Goal: Book appointment/travel/reservation

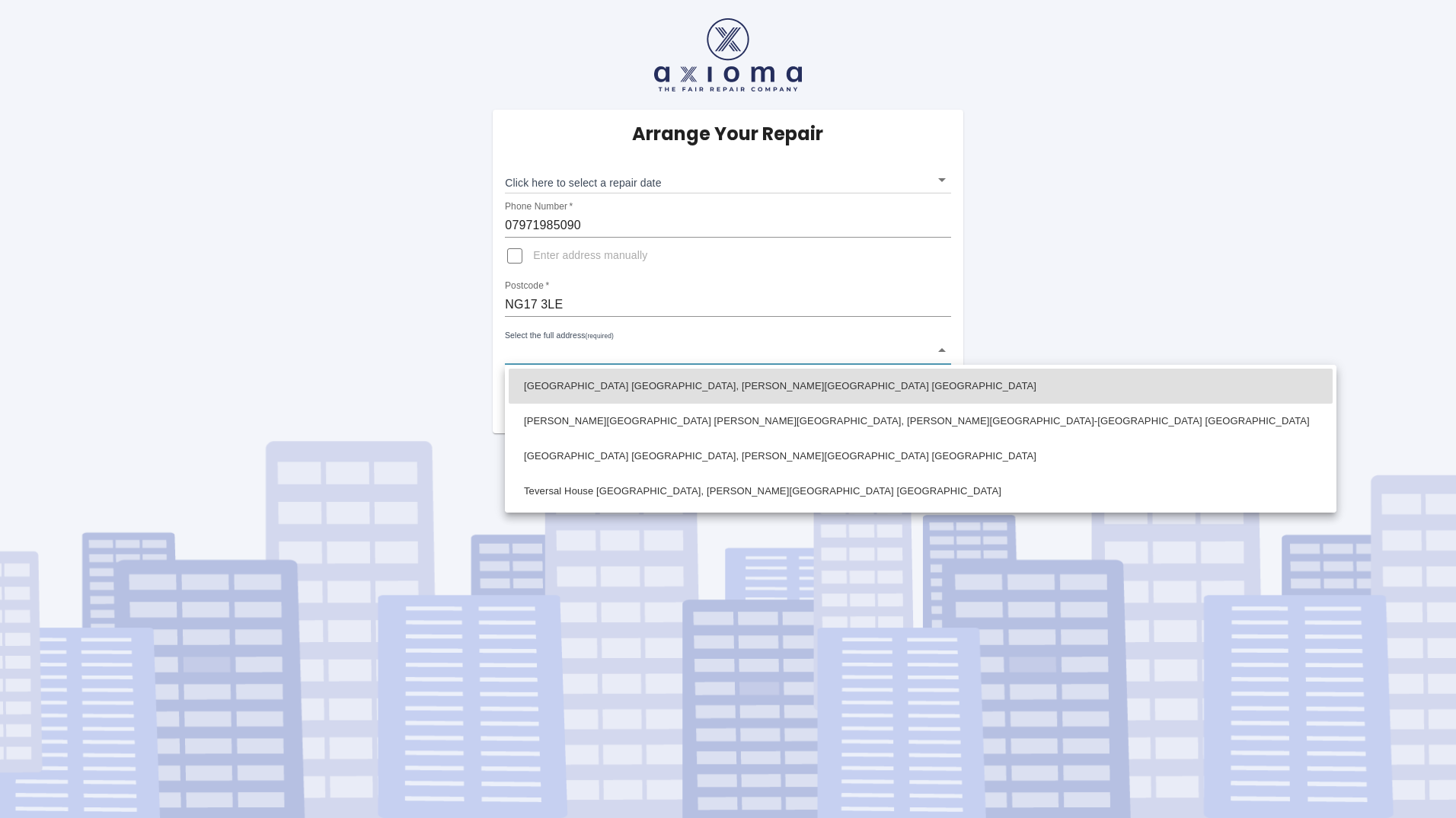
click at [658, 349] on body "Arrange Your Repair Click here to select a repair date ​ Phone Number   * 07971…" at bounding box center [728, 409] width 1456 height 818
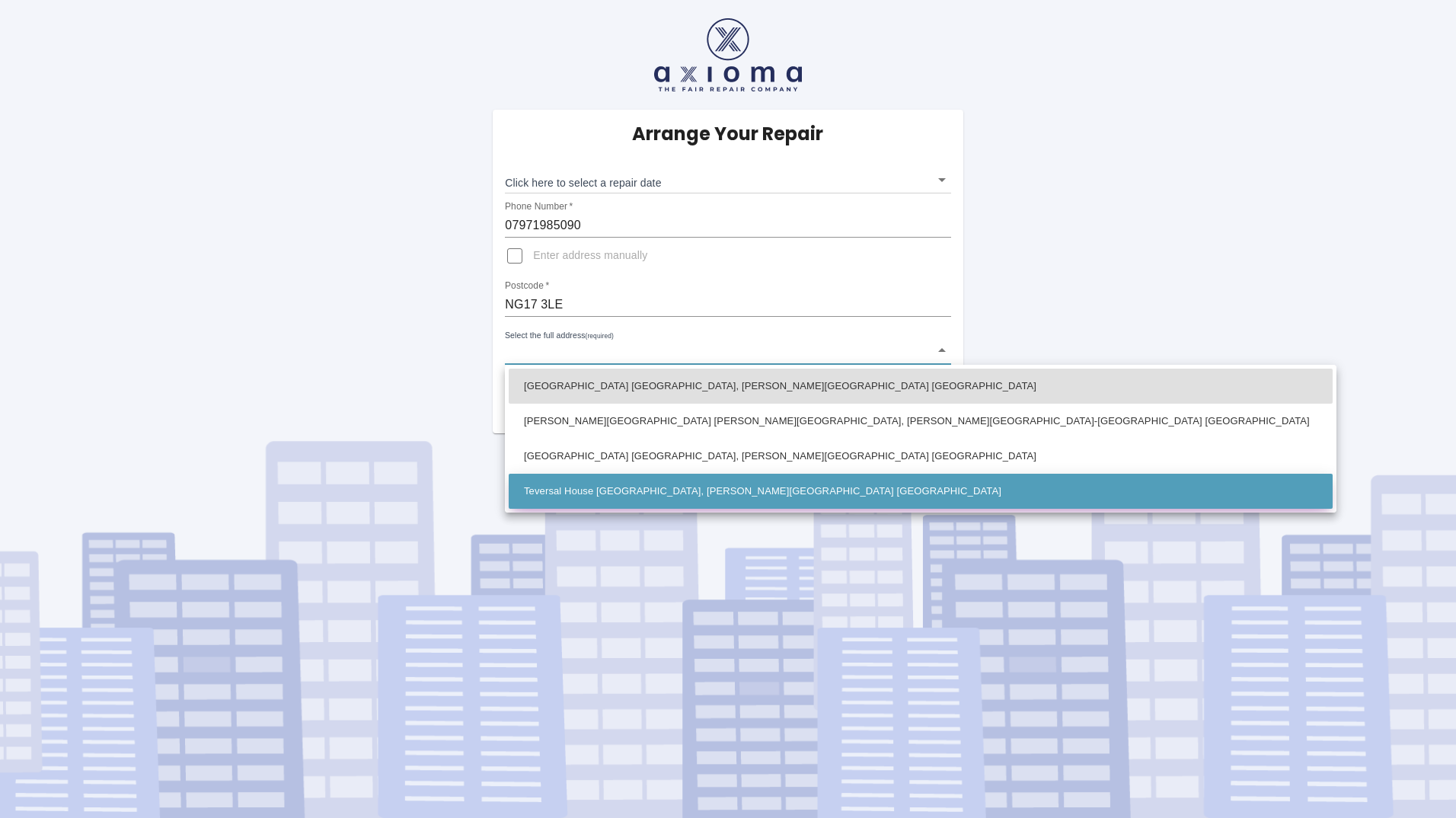
click at [594, 482] on li "Teversal House [GEOGRAPHIC_DATA], [PERSON_NAME][GEOGRAPHIC_DATA] [GEOGRAPHIC_DA…" at bounding box center [921, 491] width 824 height 35
type input "Teversal House [GEOGRAPHIC_DATA], [PERSON_NAME][GEOGRAPHIC_DATA] [GEOGRAPHIC_DA…"
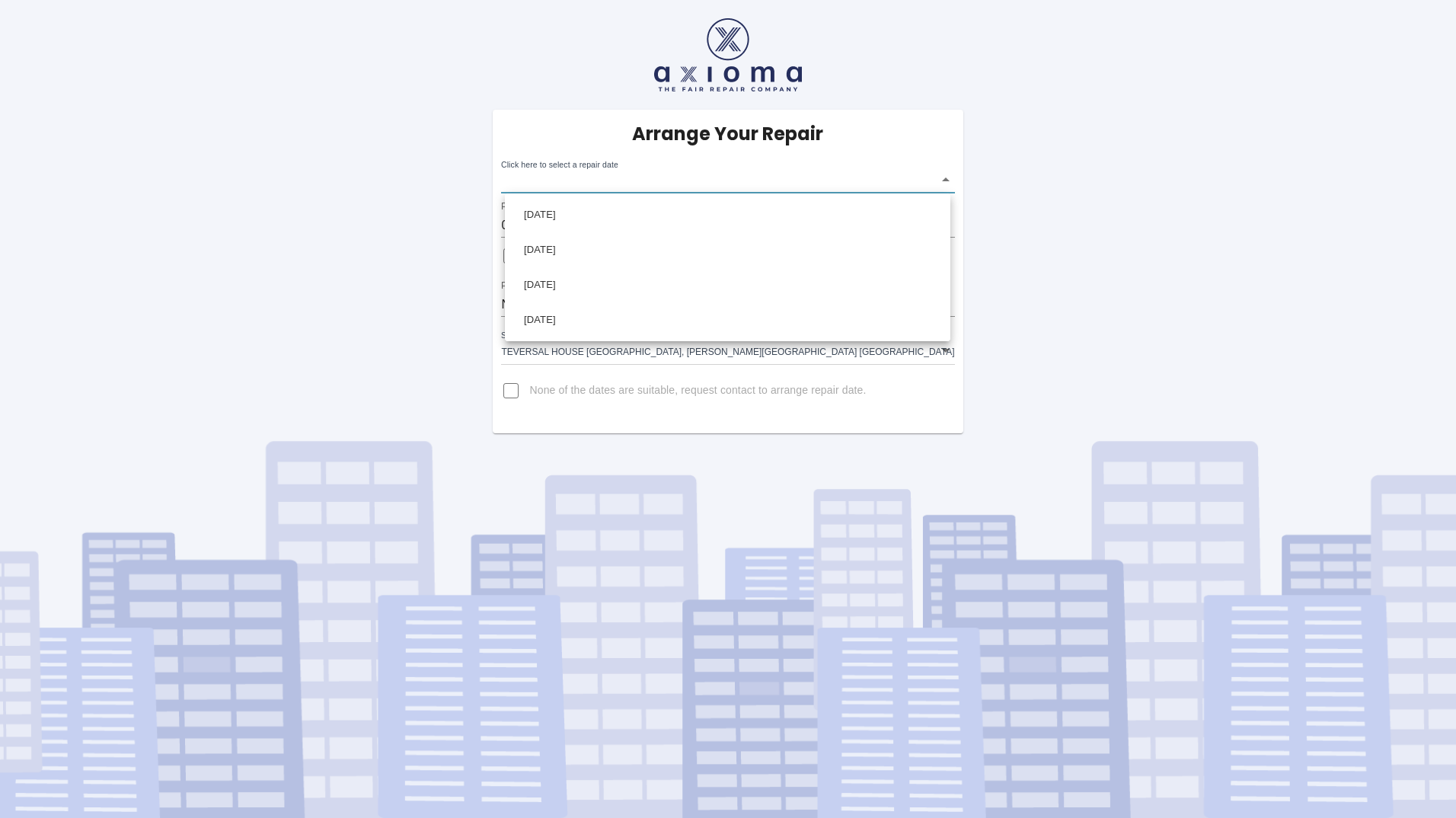
click at [943, 176] on body "Arrange Your Repair Click here to select a repair date ​ Phone Number   * 07971…" at bounding box center [728, 409] width 1456 height 818
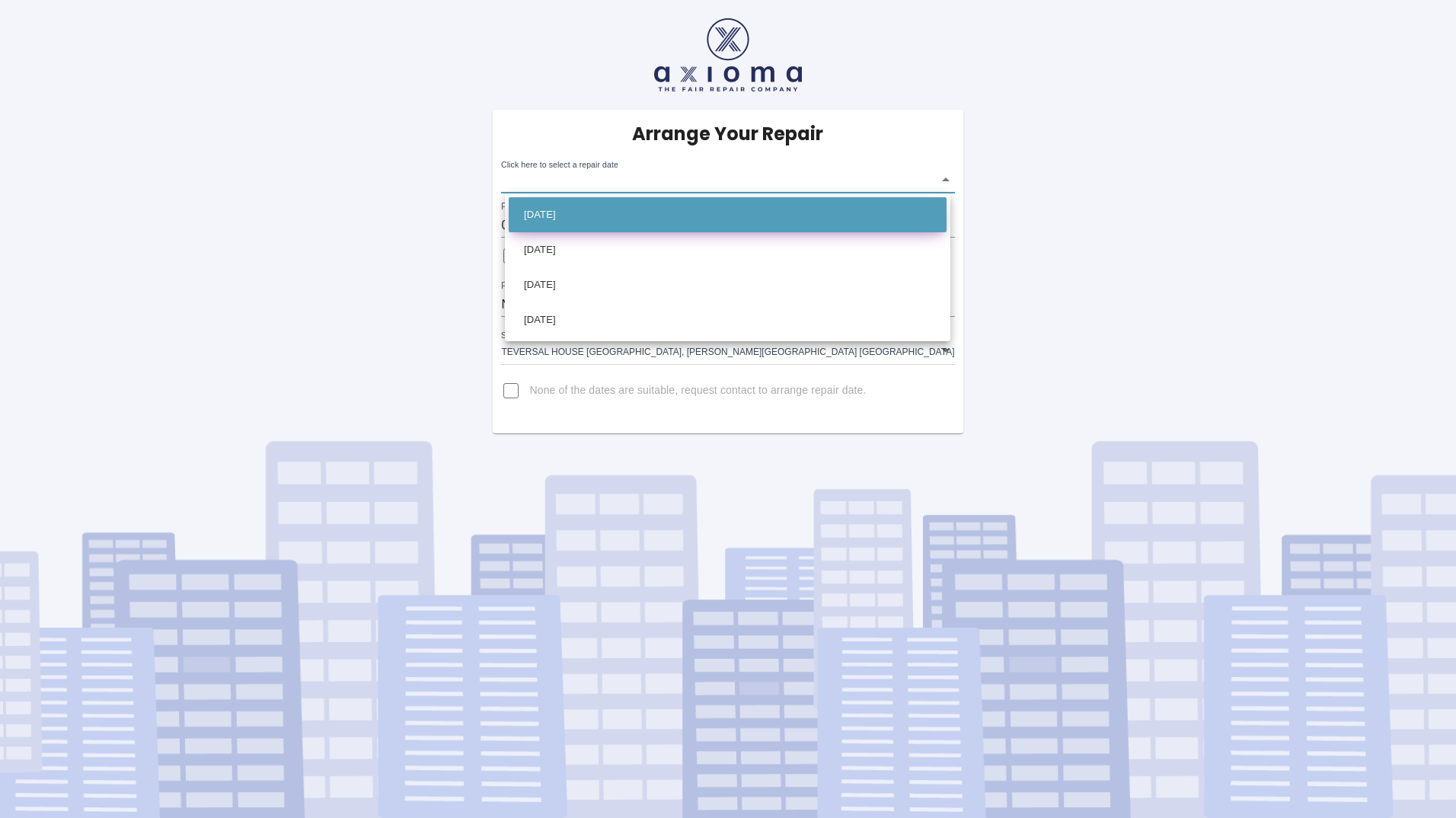
click at [567, 209] on li "[DATE]" at bounding box center [727, 215] width 438 height 35
type input "[DATE]T00:00:00.000Z"
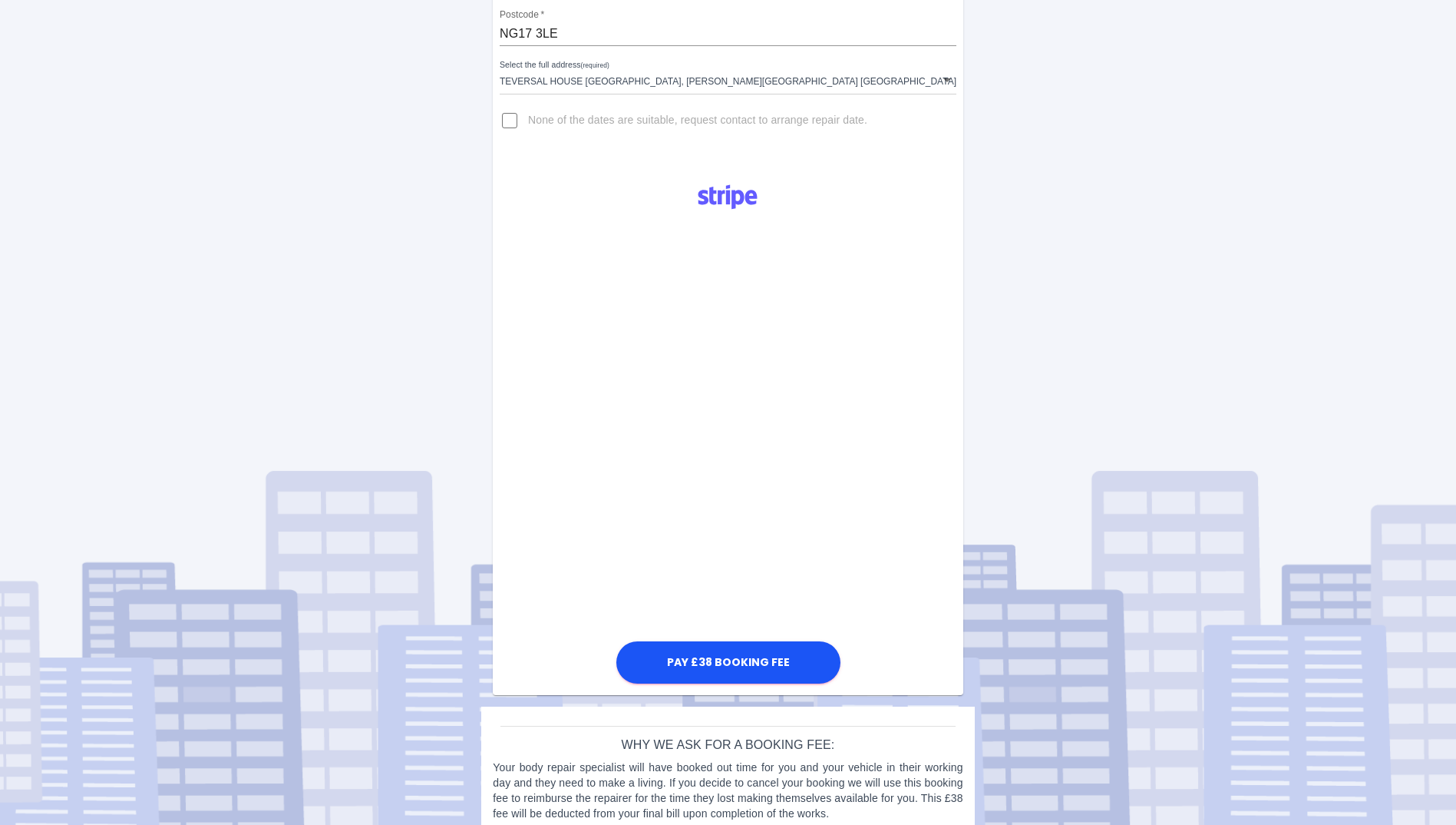
scroll to position [296, 0]
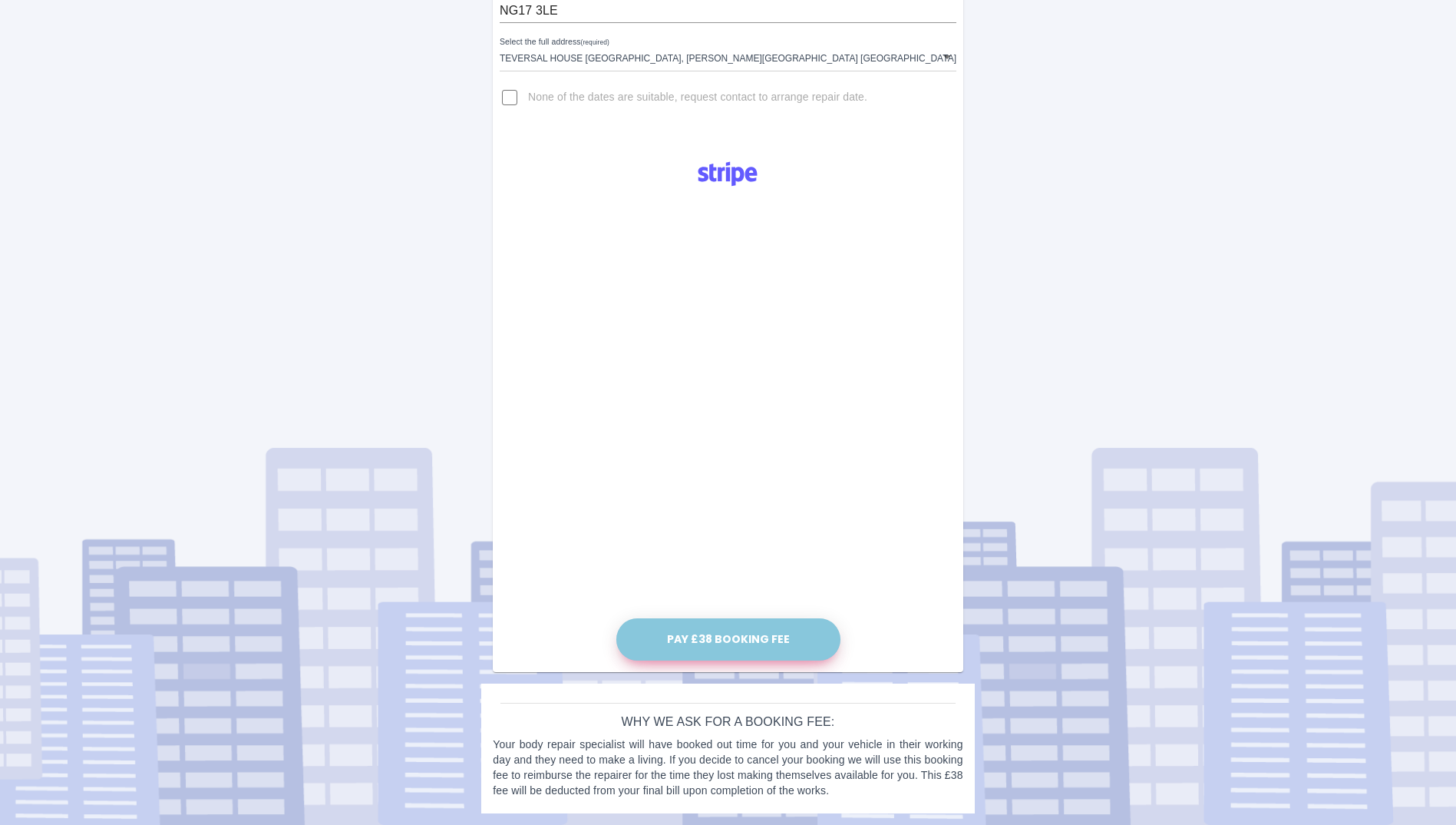
click at [718, 632] on button "Pay £38 Booking Fee" at bounding box center [728, 639] width 225 height 42
